Goal: Information Seeking & Learning: Learn about a topic

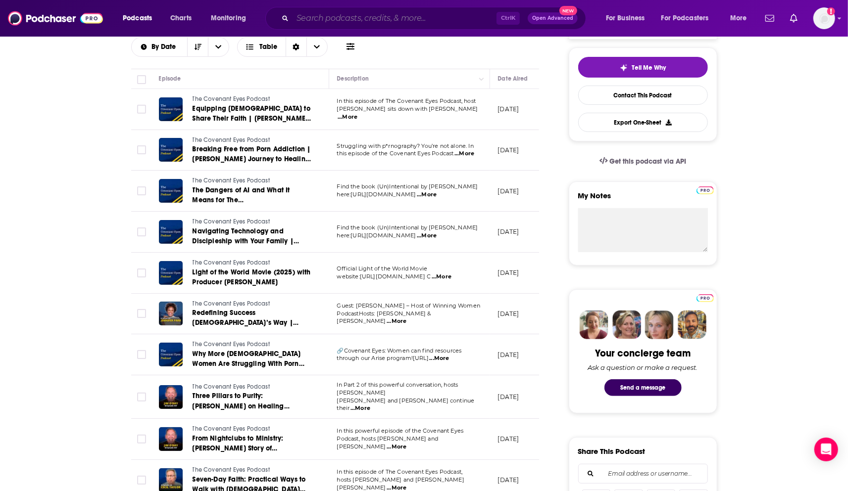
click at [376, 21] on input "Search podcasts, credits, & more..." at bounding box center [394, 18] width 204 height 16
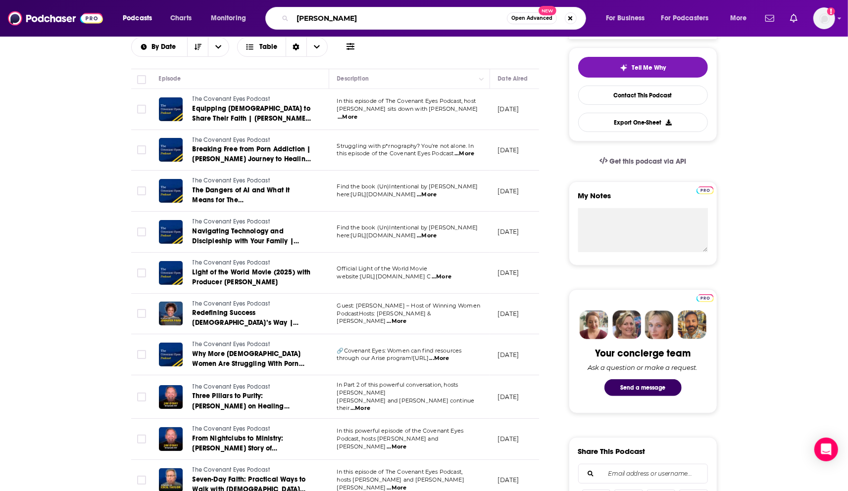
type input "[PERSON_NAME]"
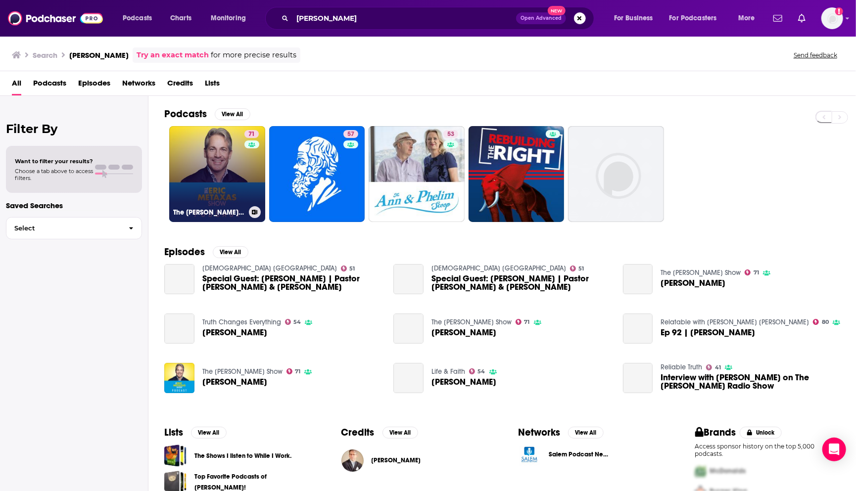
click at [202, 169] on link "71 The [PERSON_NAME] Show" at bounding box center [217, 174] width 96 height 96
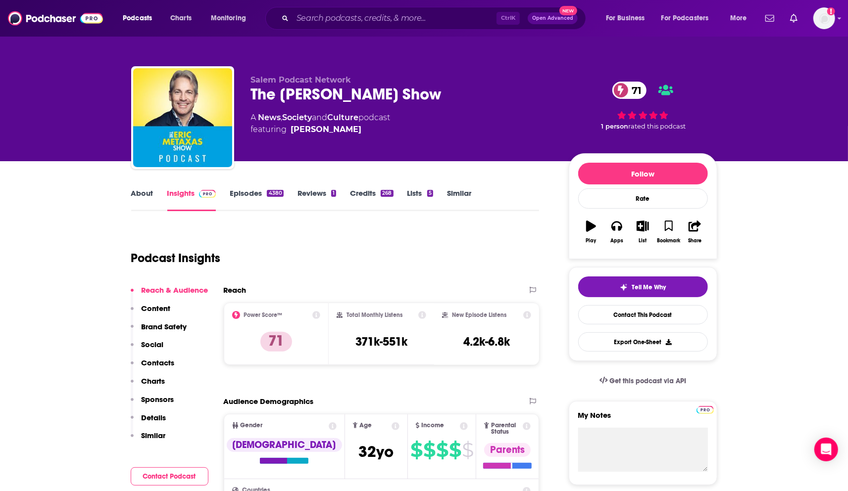
click at [248, 192] on link "Episodes 4380" at bounding box center [256, 200] width 53 height 23
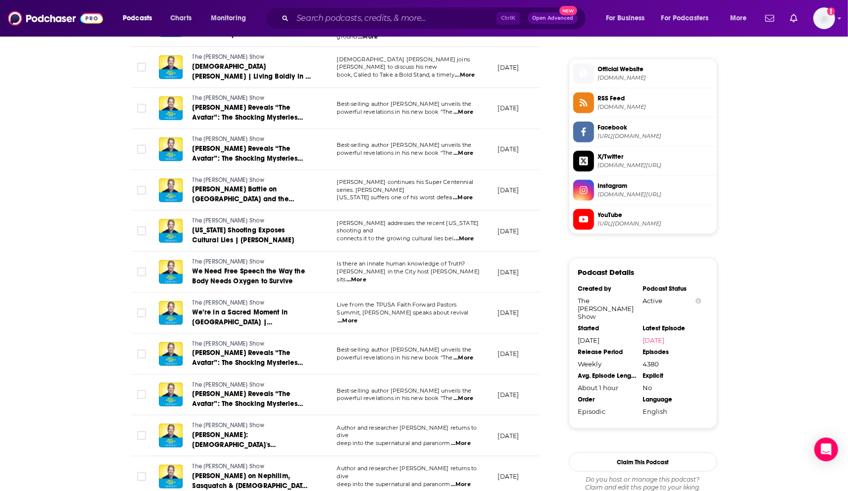
scroll to position [994, 0]
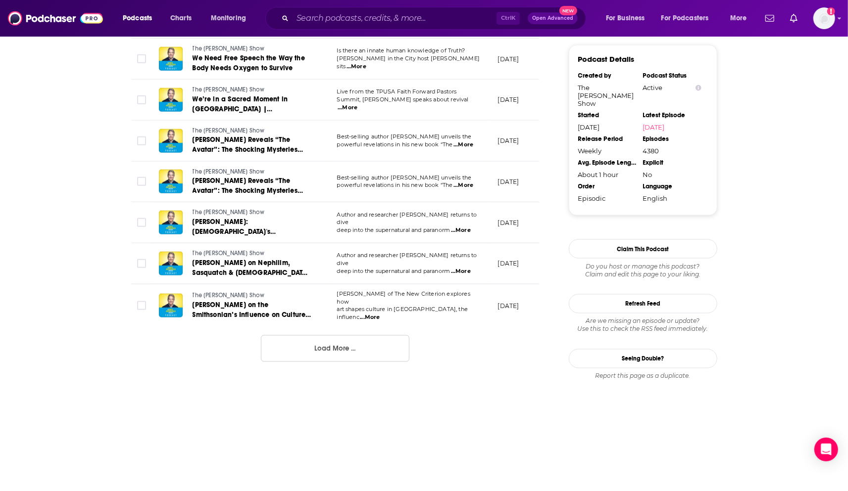
click at [334, 336] on button "Load More ..." at bounding box center [335, 349] width 148 height 27
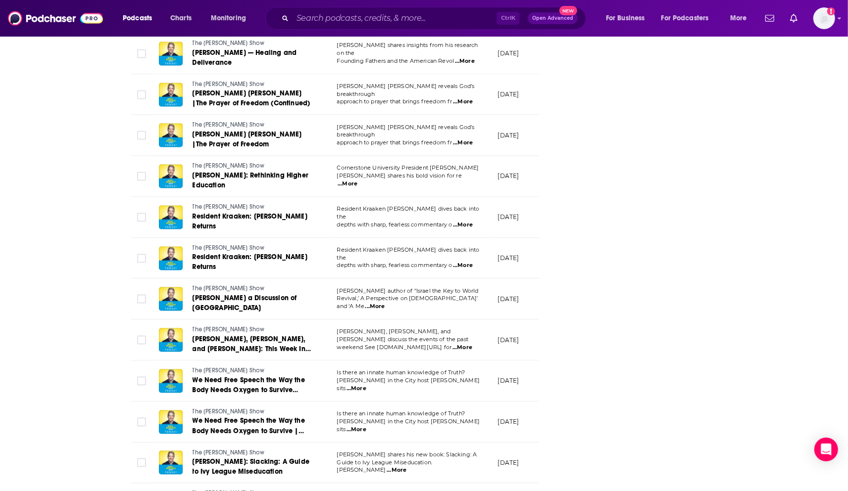
scroll to position [1864, 0]
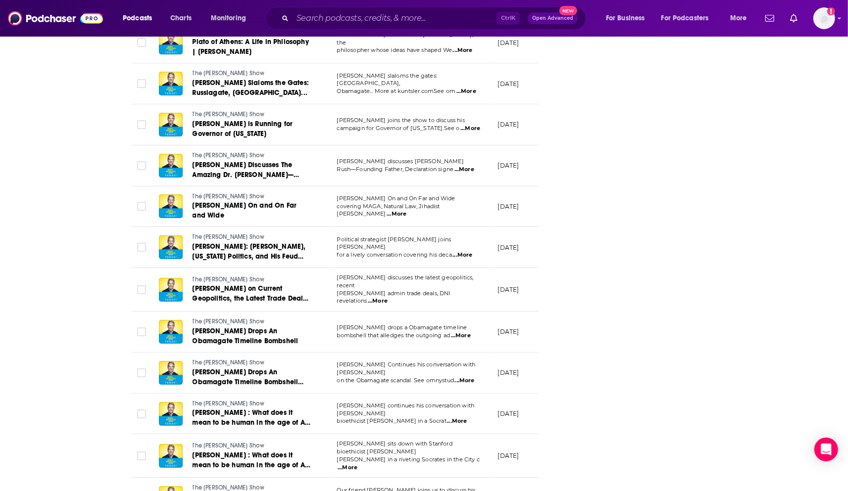
scroll to position [2880, 0]
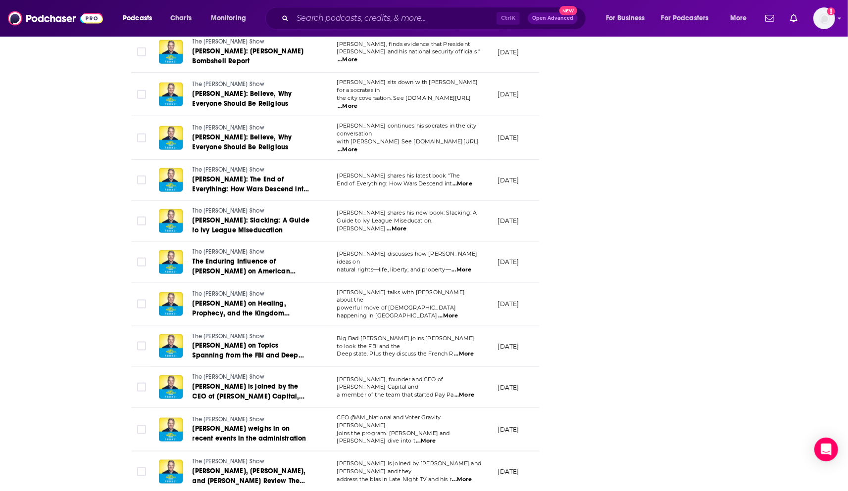
scroll to position [3847, 0]
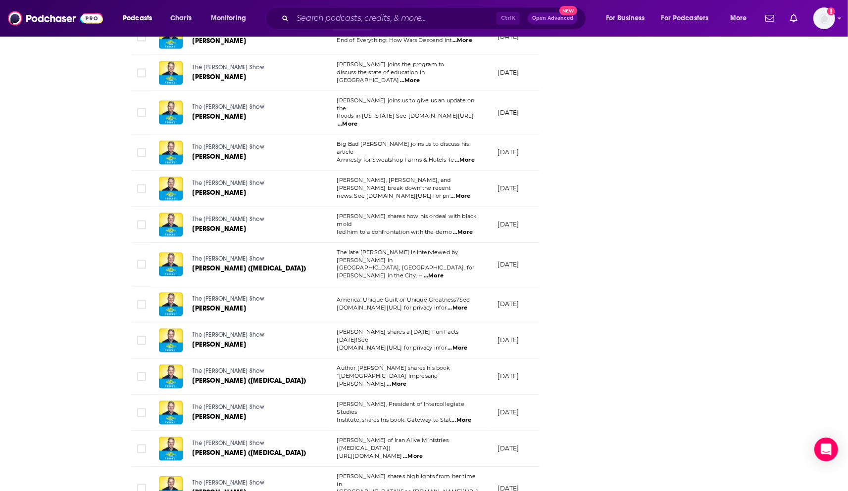
scroll to position [4287, 0]
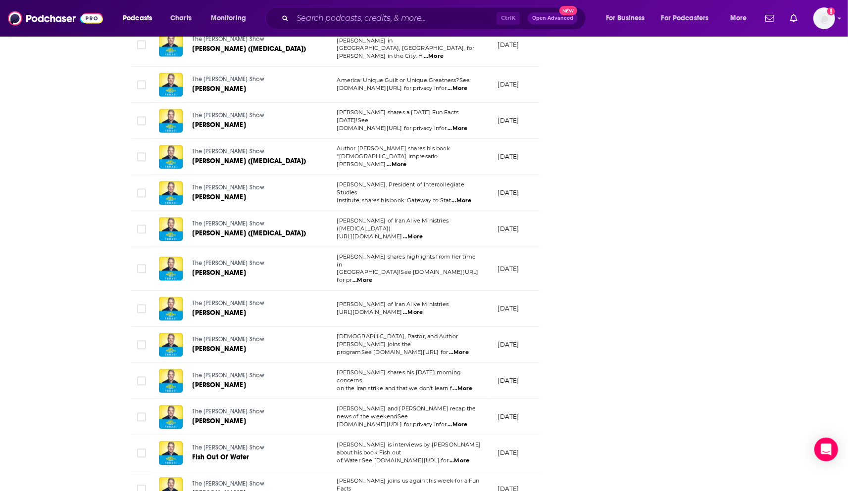
click at [223, 336] on link "The [PERSON_NAME] Show" at bounding box center [252, 340] width 118 height 9
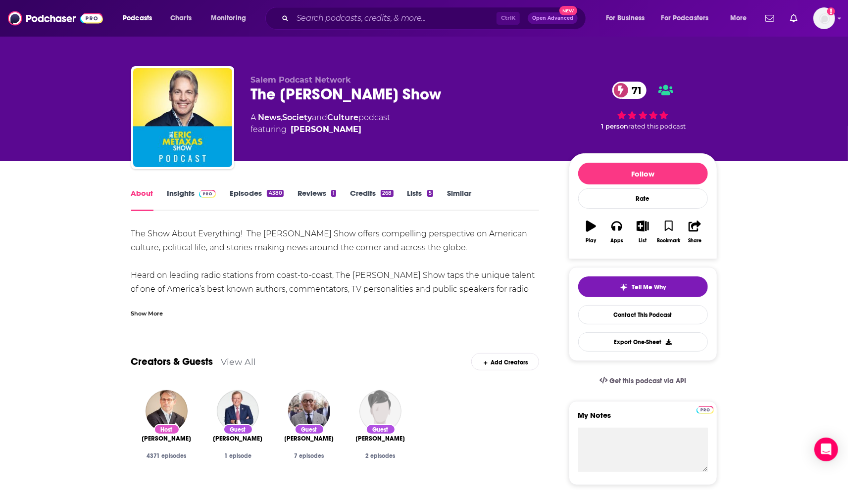
click at [177, 194] on link "Insights" at bounding box center [191, 200] width 49 height 23
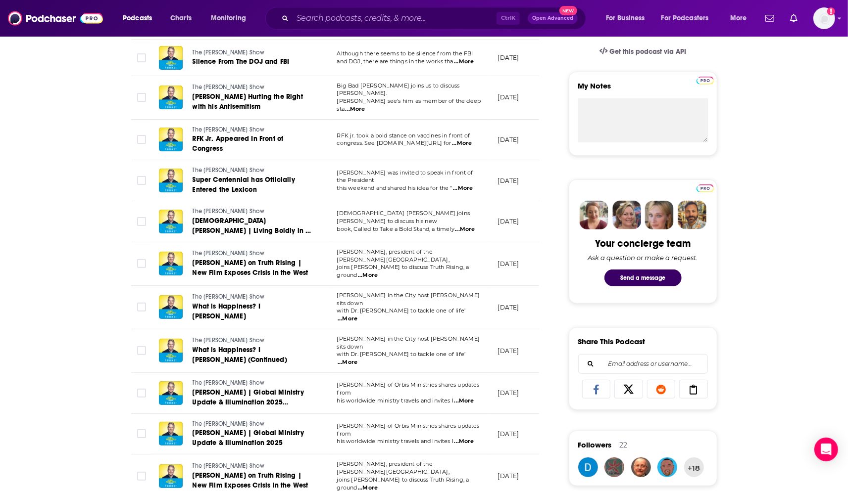
scroll to position [994, 0]
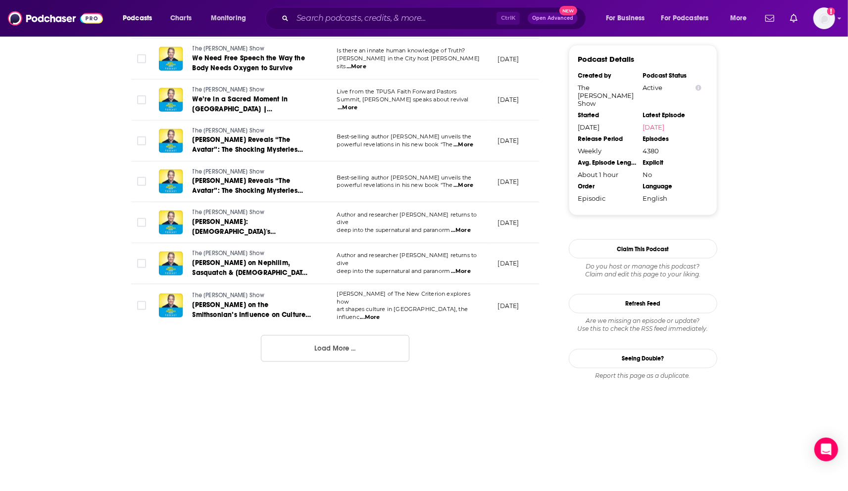
click at [372, 336] on button "Load More ..." at bounding box center [335, 349] width 148 height 27
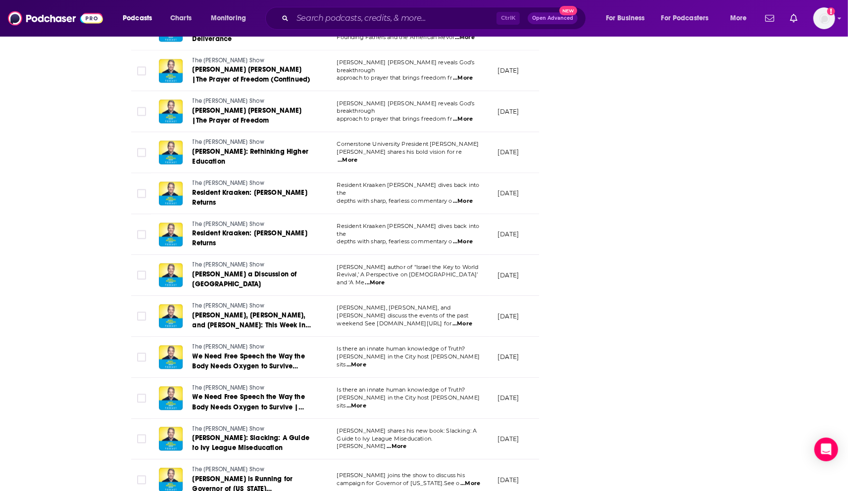
scroll to position [1864, 0]
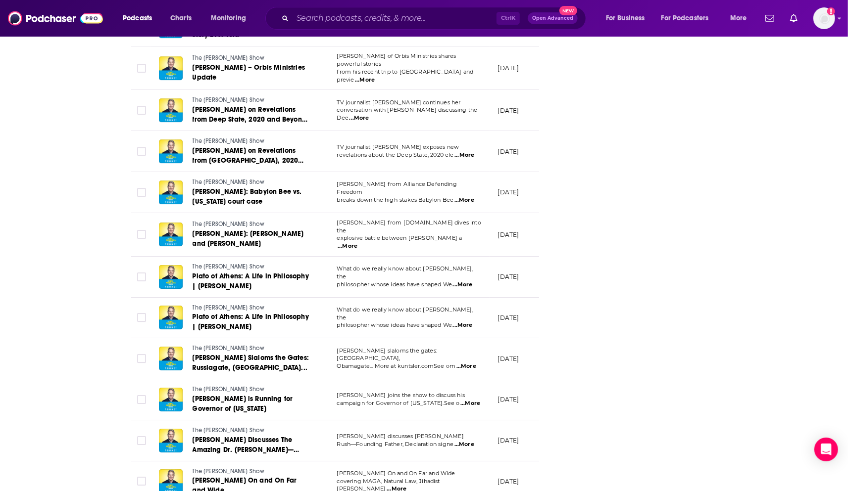
scroll to position [2880, 0]
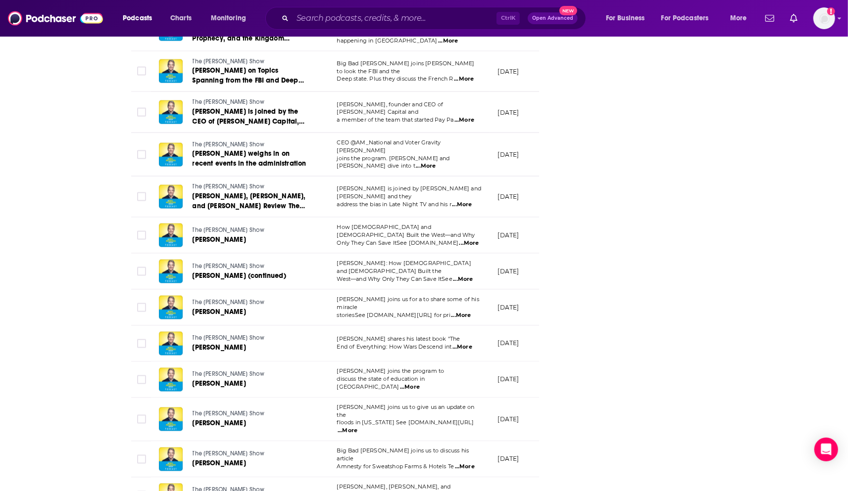
scroll to position [3847, 0]
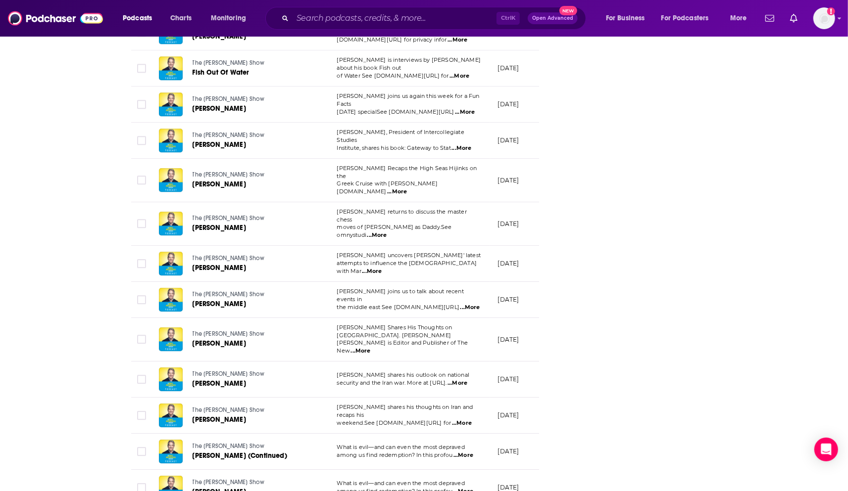
scroll to position [4747, 0]
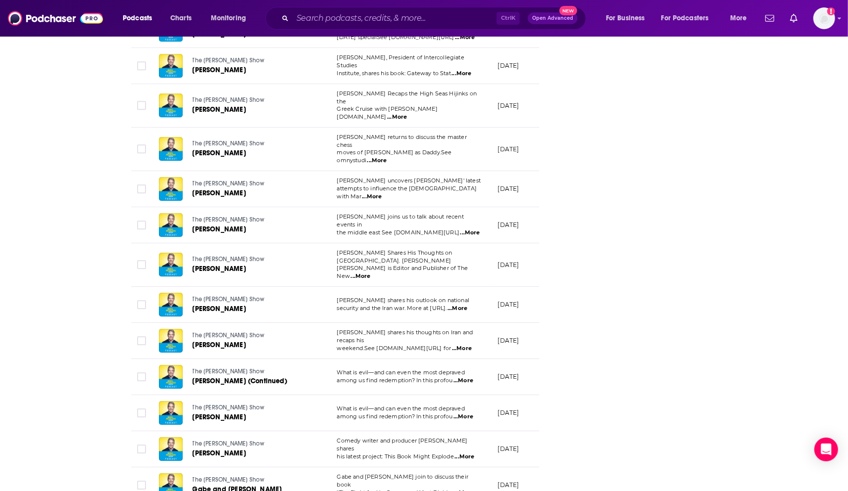
drag, startPoint x: 326, startPoint y: 437, endPoint x: 359, endPoint y: 435, distance: 33.2
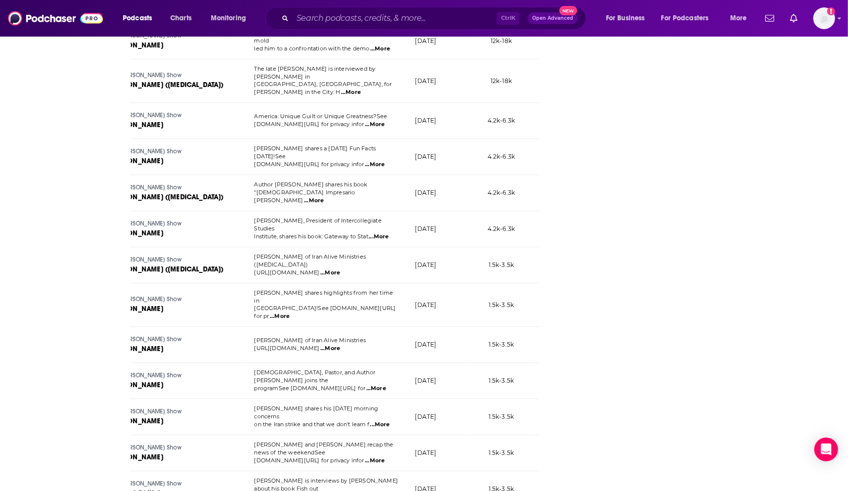
scroll to position [4252, 0]
click at [169, 380] on link "[PERSON_NAME]" at bounding box center [169, 385] width 118 height 10
